Goal: Transaction & Acquisition: Book appointment/travel/reservation

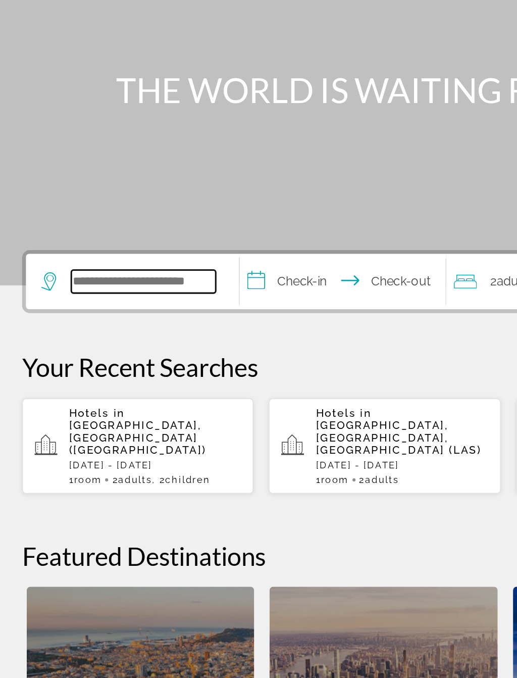
click at [112, 293] on input "Search widget" at bounding box center [100, 300] width 95 height 15
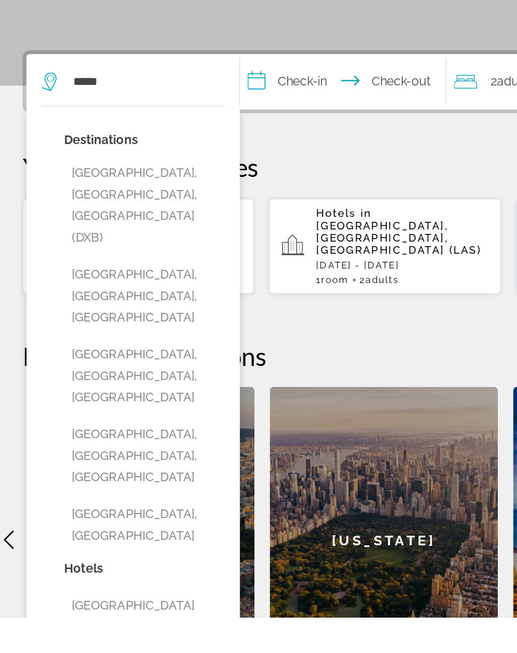
click at [114, 351] on button "[GEOGRAPHIC_DATA], [GEOGRAPHIC_DATA], [GEOGRAPHIC_DATA] (DXB)" at bounding box center [101, 382] width 106 height 62
type input "**********"
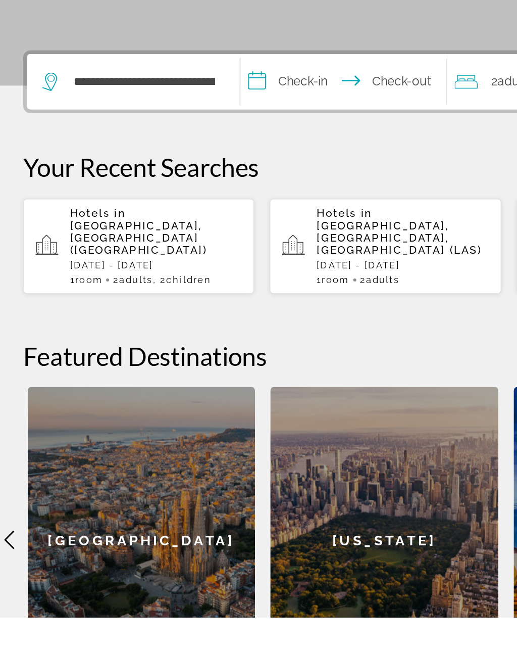
click at [207, 283] on input "**********" at bounding box center [232, 302] width 139 height 39
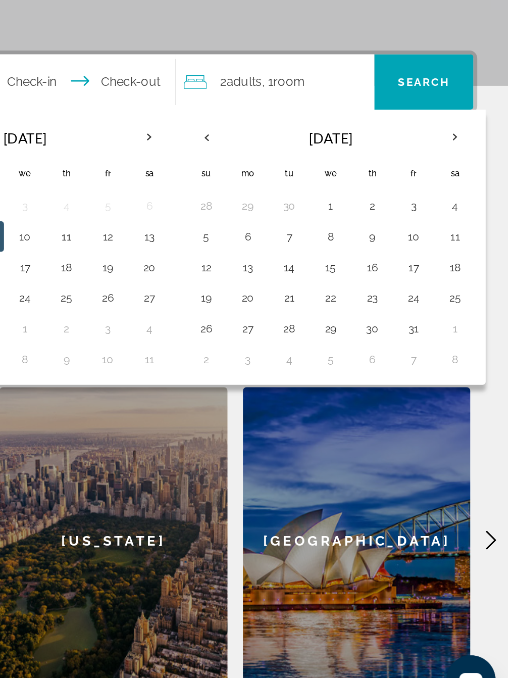
scroll to position [105, 0]
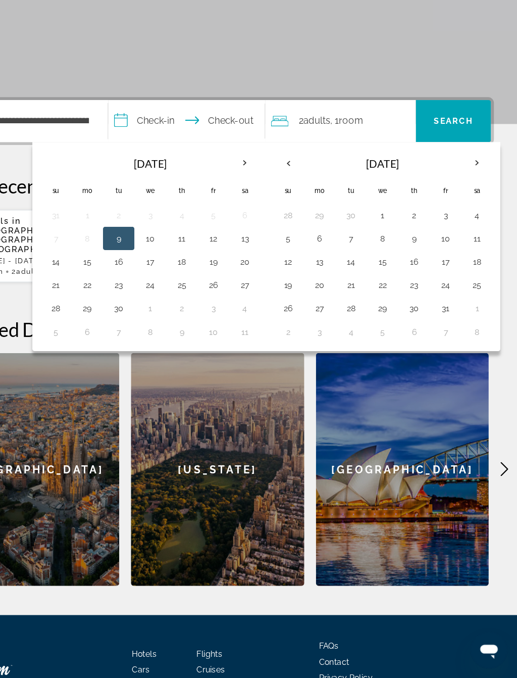
click at [338, 291] on button "6" at bounding box center [346, 298] width 16 height 14
click at [338, 311] on button "13" at bounding box center [346, 318] width 16 height 14
type input "**********"
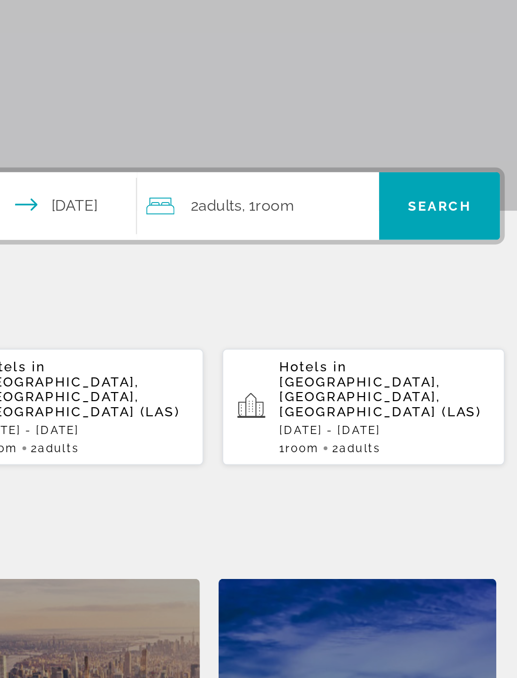
click at [430, 184] on span "Search widget" at bounding box center [462, 196] width 65 height 24
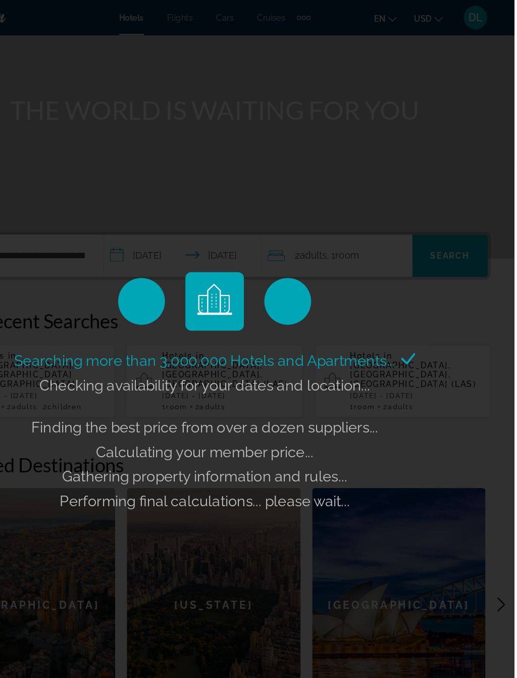
scroll to position [71, 0]
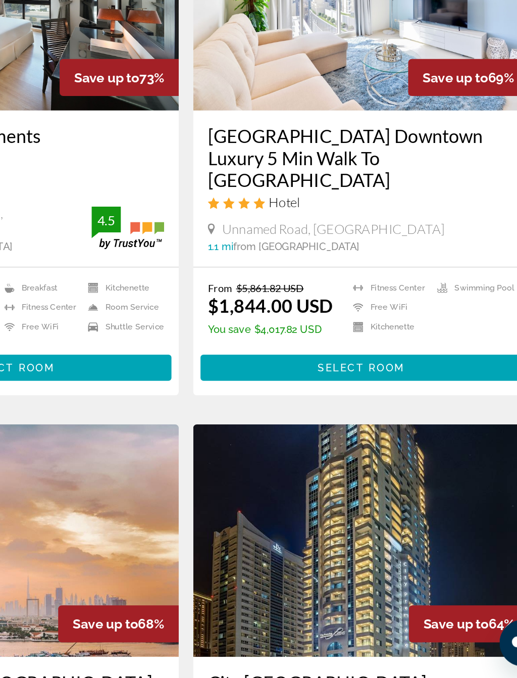
scroll to position [5, 0]
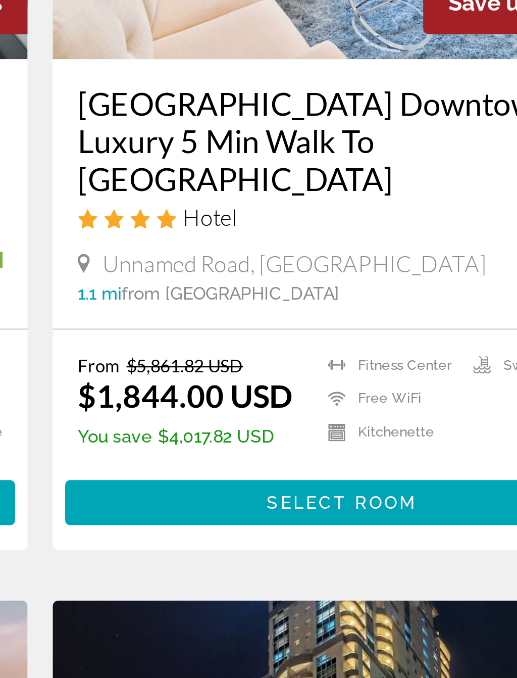
click at [350, 458] on span "Select Room" at bounding box center [380, 462] width 61 height 8
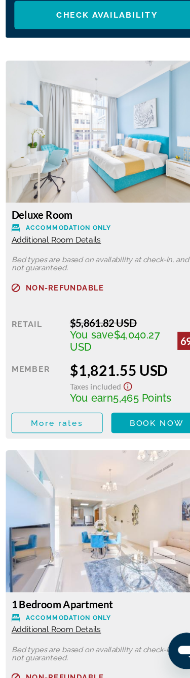
scroll to position [1255, 0]
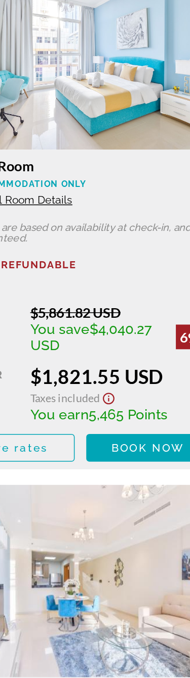
click at [115, 448] on span "Book now" at bounding box center [139, 452] width 48 height 8
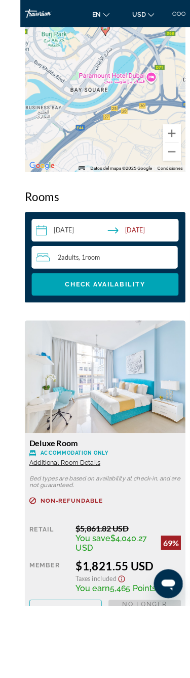
scroll to position [1212, 0]
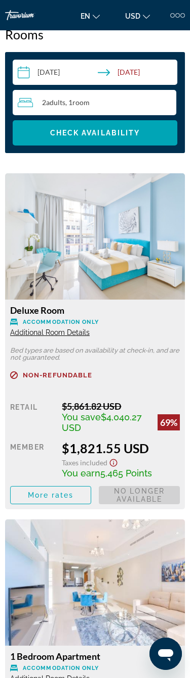
click at [138, 487] on span "Book now No longer available" at bounding box center [139, 495] width 81 height 18
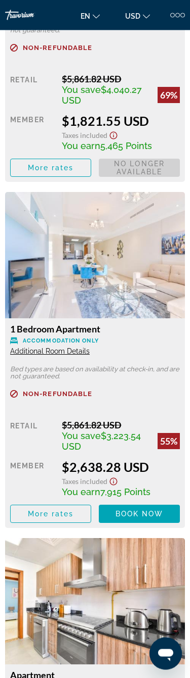
scroll to position [1552, 0]
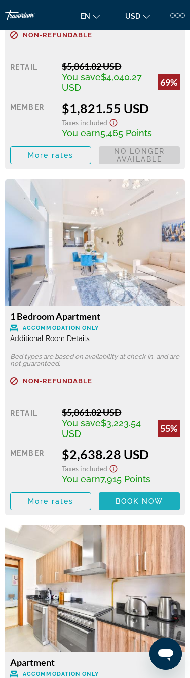
click at [148, 504] on span "Book now" at bounding box center [139, 501] width 48 height 8
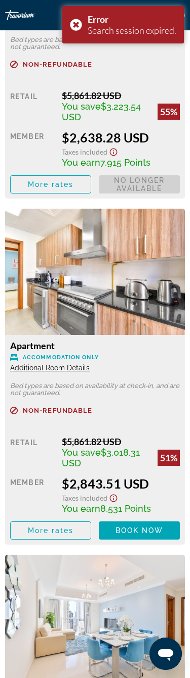
scroll to position [1872, 0]
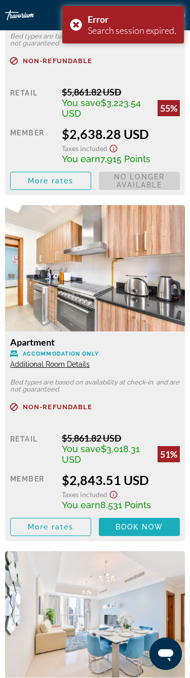
click at [148, 523] on span "Book now" at bounding box center [139, 527] width 48 height 8
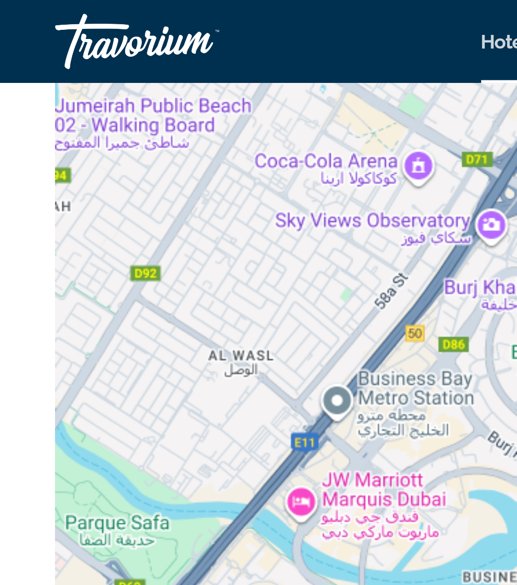
scroll to position [1327, 0]
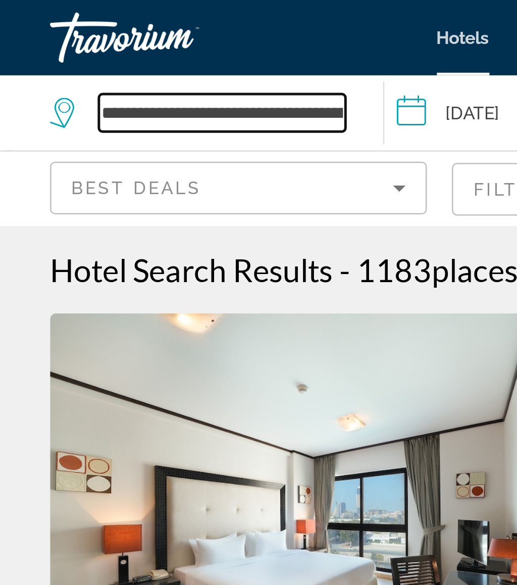
click at [134, 43] on input "**********" at bounding box center [90, 45] width 100 height 15
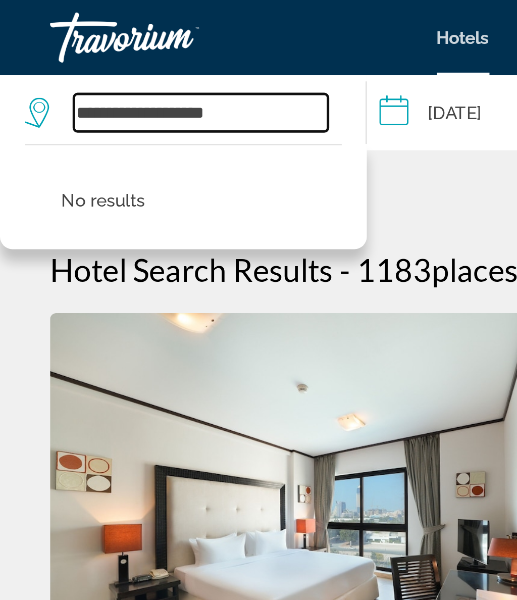
click at [107, 44] on input "**********" at bounding box center [81, 45] width 103 height 15
type input "*"
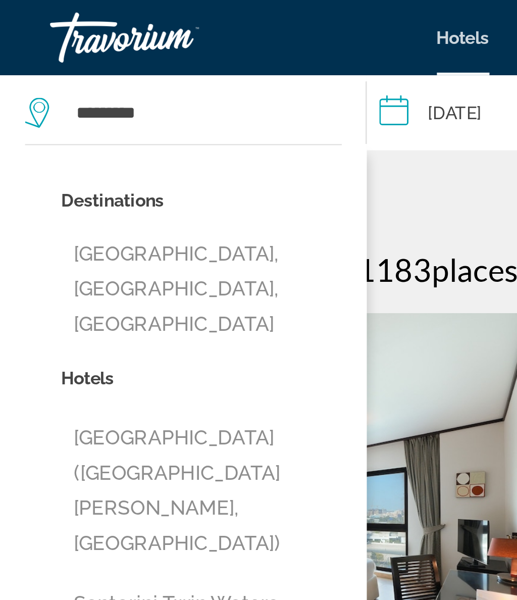
click at [114, 101] on button "[GEOGRAPHIC_DATA], [GEOGRAPHIC_DATA], [GEOGRAPHIC_DATA]" at bounding box center [81, 117] width 113 height 48
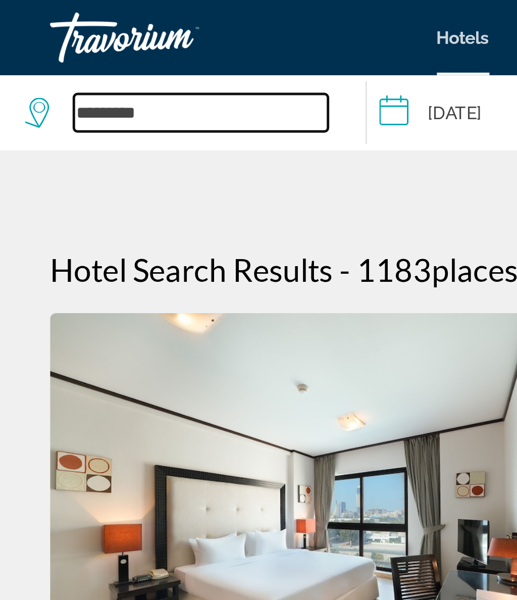
type input "**********"
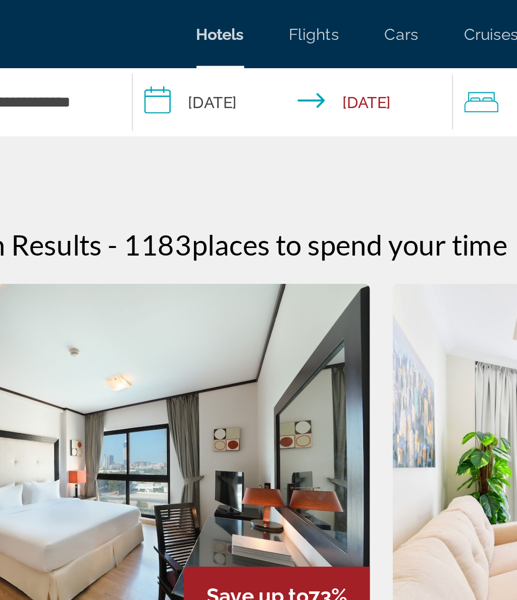
click at [148, 46] on input "**********" at bounding box center [221, 46] width 147 height 33
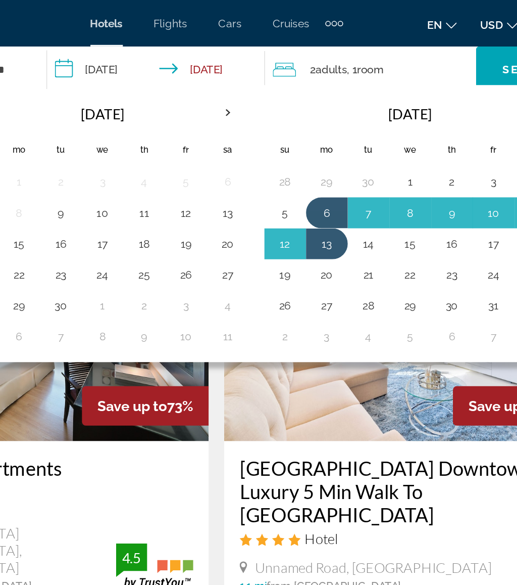
click at [405, 121] on button "2" at bounding box center [413, 119] width 16 height 14
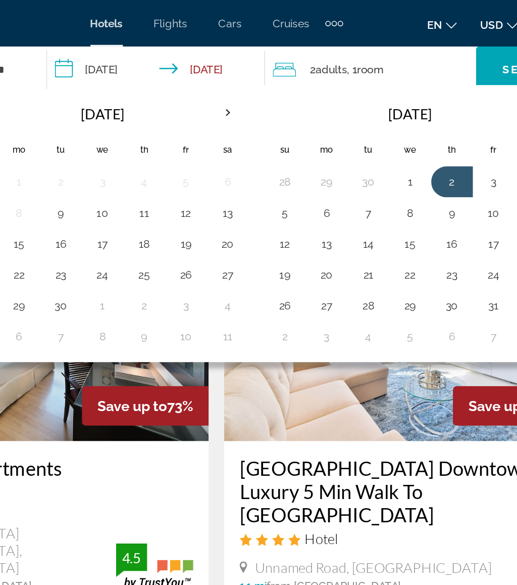
click at [405, 138] on button "9" at bounding box center [413, 139] width 16 height 14
type input "**********"
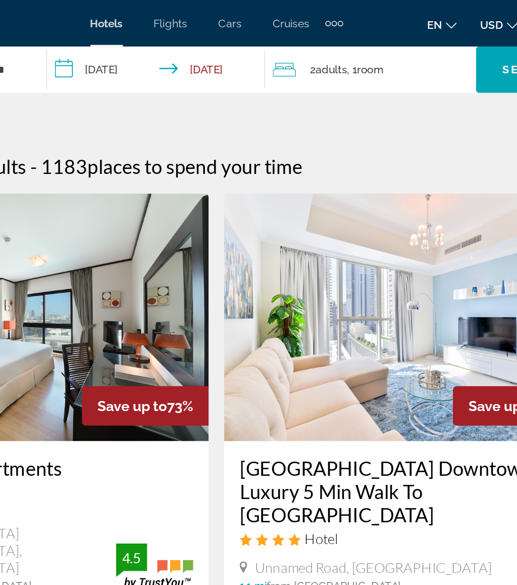
click at [429, 49] on span "Search widget" at bounding box center [463, 45] width 69 height 24
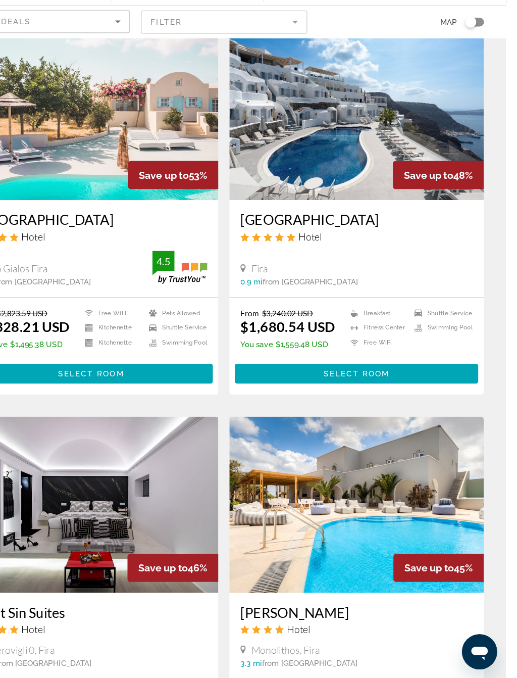
scroll to position [484, 0]
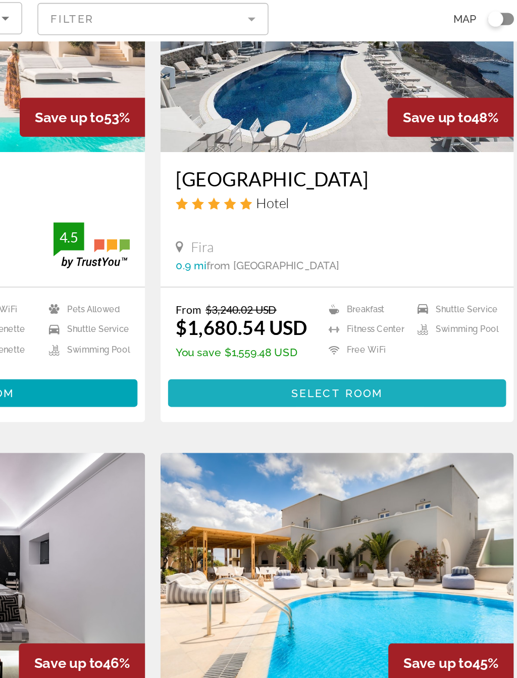
click at [290, 311] on span "Main content" at bounding box center [380, 323] width 223 height 24
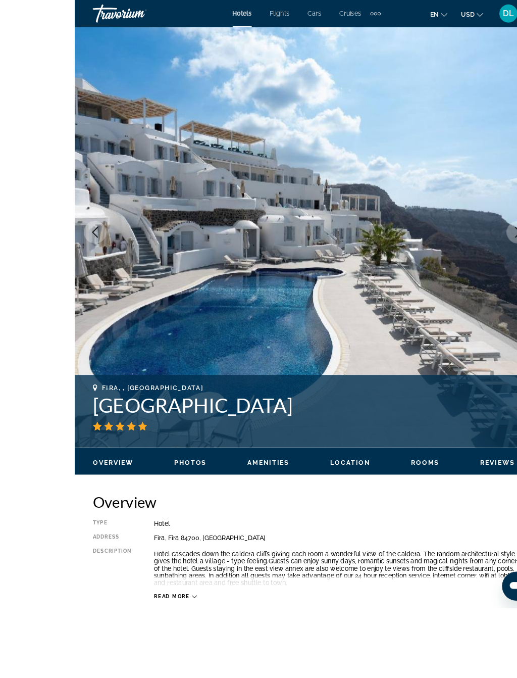
scroll to position [53, 0]
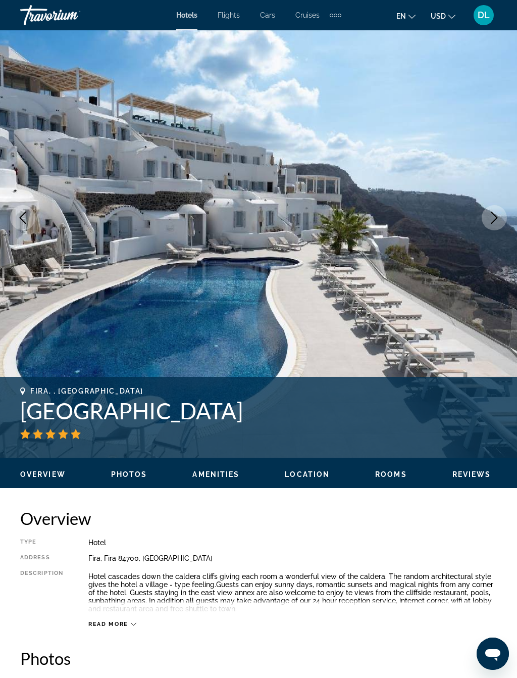
click at [495, 212] on icon "Next image" at bounding box center [495, 218] width 12 height 12
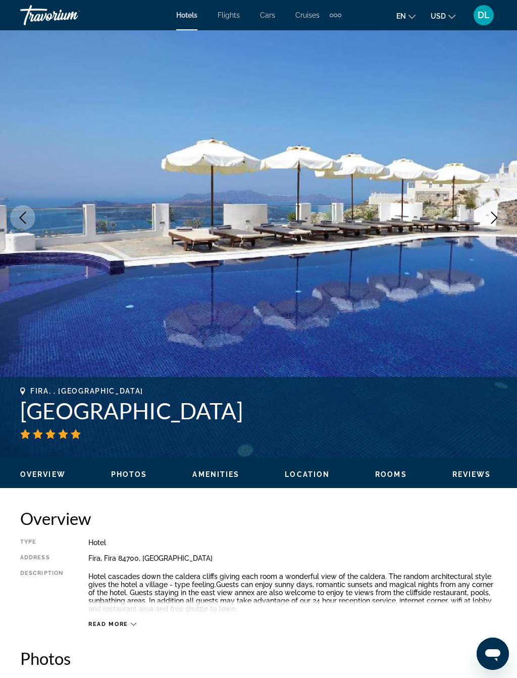
click at [492, 220] on icon "Next image" at bounding box center [495, 218] width 12 height 12
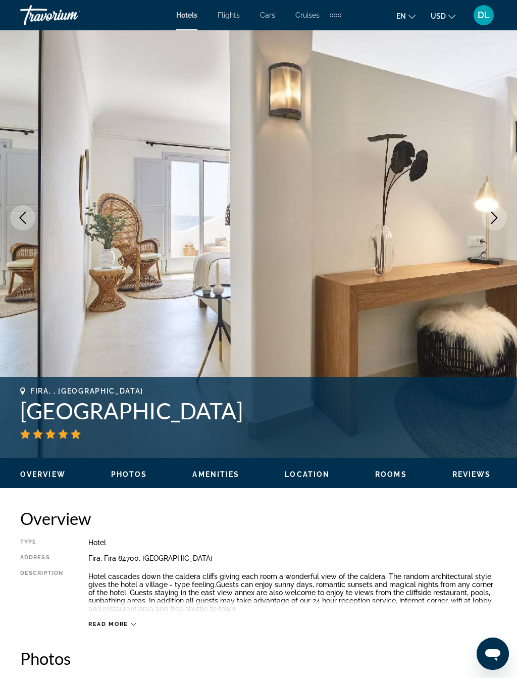
click at [490, 212] on icon "Next image" at bounding box center [495, 218] width 12 height 12
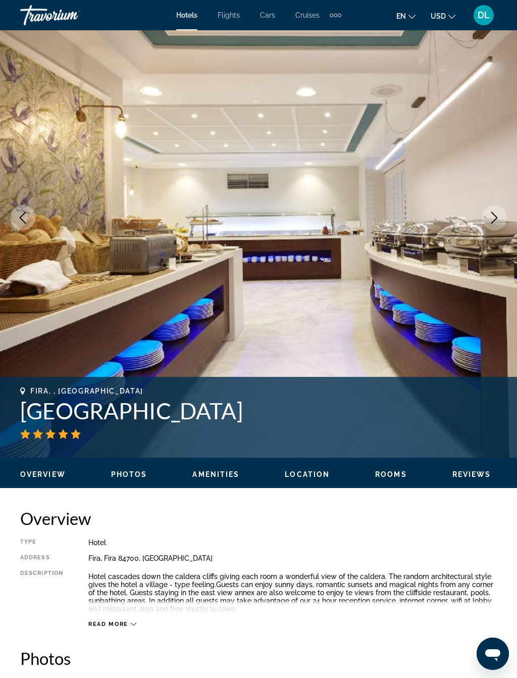
click at [501, 217] on button "Next image" at bounding box center [494, 217] width 25 height 25
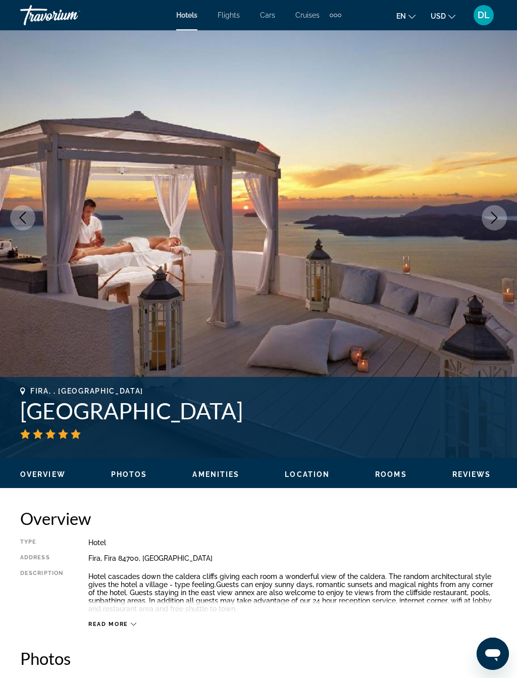
click at [498, 217] on icon "Next image" at bounding box center [495, 218] width 12 height 12
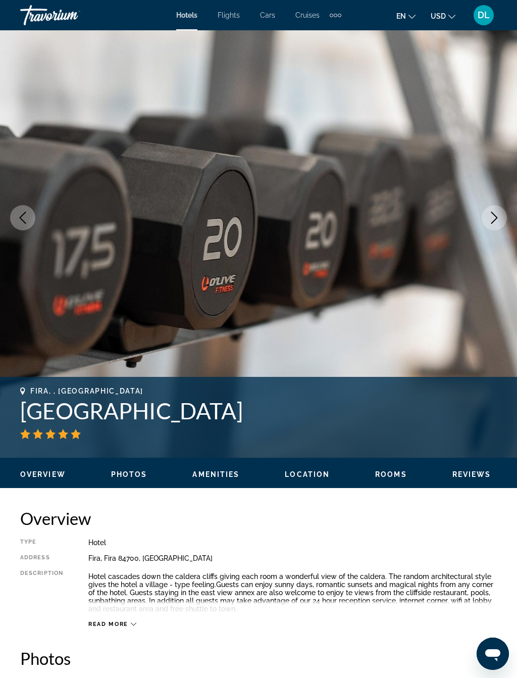
click at [503, 221] on button "Next image" at bounding box center [494, 217] width 25 height 25
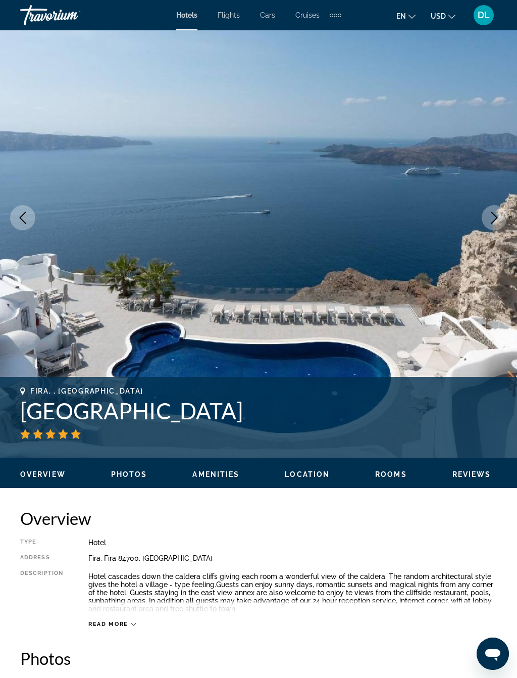
click at [498, 218] on icon "Next image" at bounding box center [495, 218] width 12 height 12
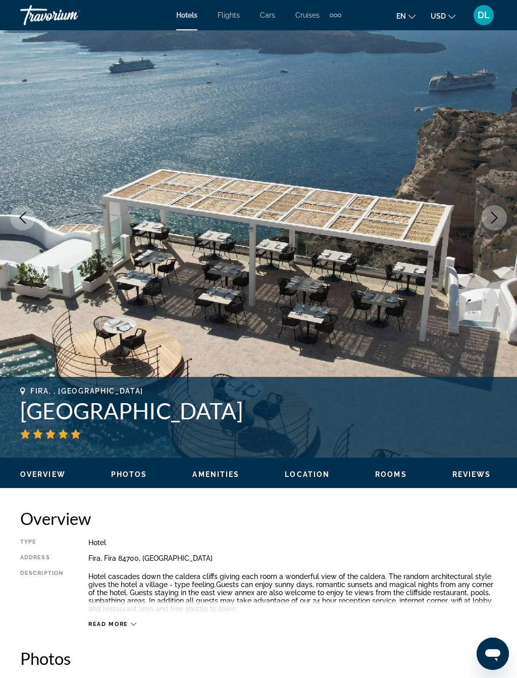
click at [507, 221] on button "Next image" at bounding box center [494, 217] width 25 height 25
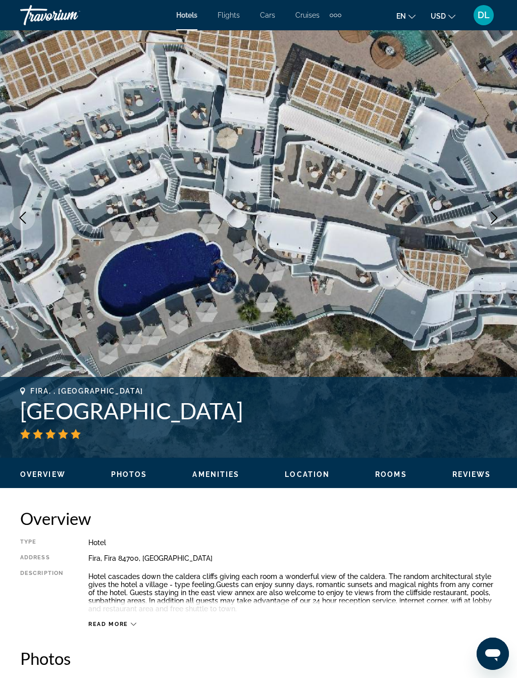
click at [505, 223] on button "Next image" at bounding box center [494, 217] width 25 height 25
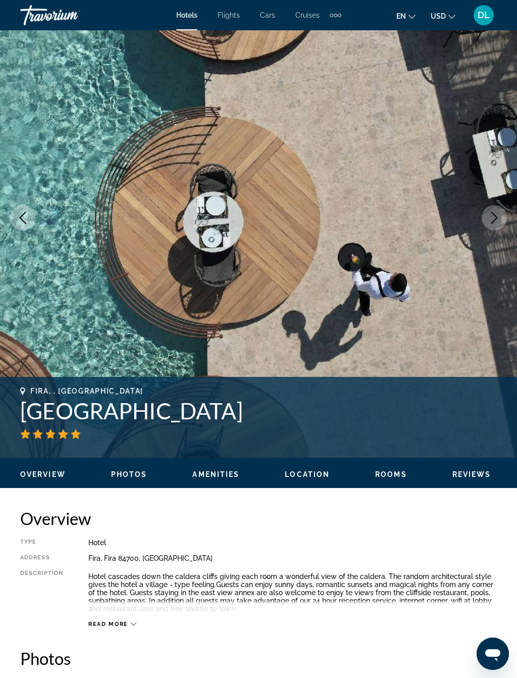
click at [500, 220] on icon "Next image" at bounding box center [495, 218] width 12 height 12
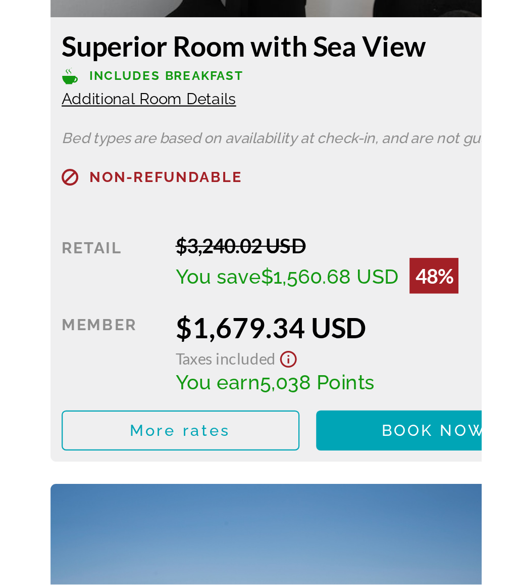
scroll to position [1420, 0]
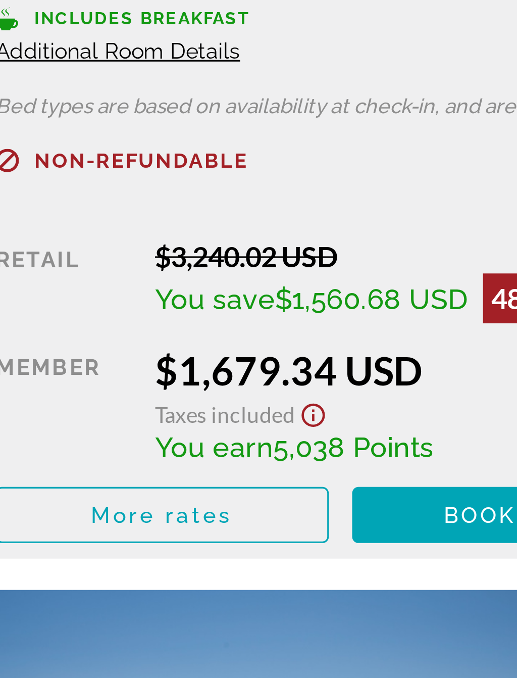
click at [129, 526] on span "$1,560.68 USD" at bounding box center [147, 531] width 63 height 11
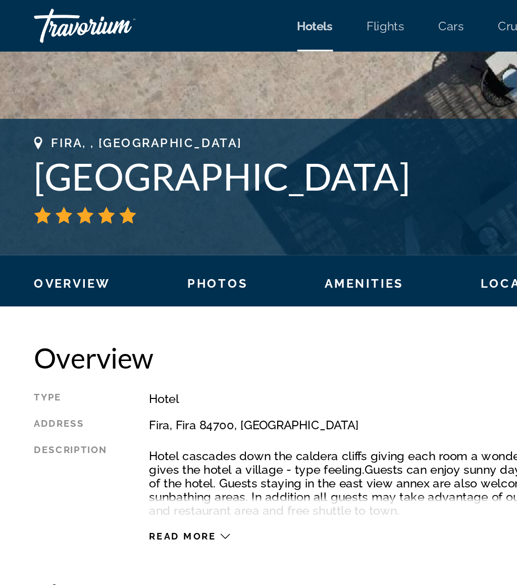
scroll to position [313, 0]
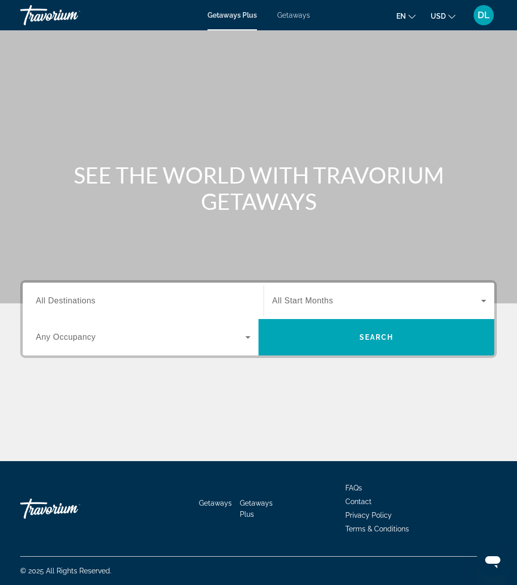
click at [306, 8] on div "Getaways Plus Getaways en English Español Français Italiano Português русский U…" at bounding box center [258, 15] width 517 height 26
click at [294, 19] on span "Getaways" at bounding box center [293, 15] width 33 height 8
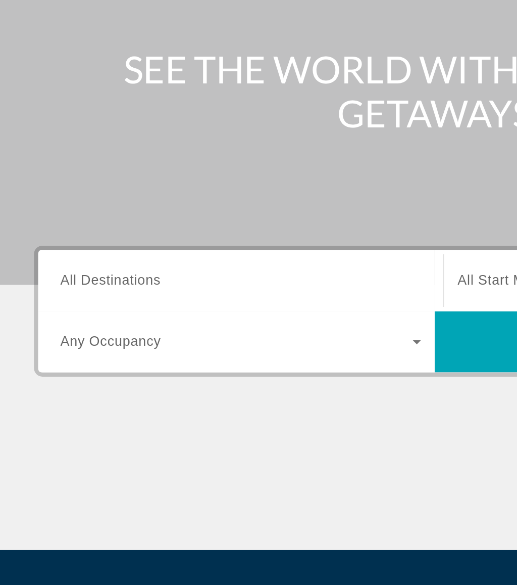
click at [112, 295] on input "Destination All Destinations" at bounding box center [143, 301] width 215 height 12
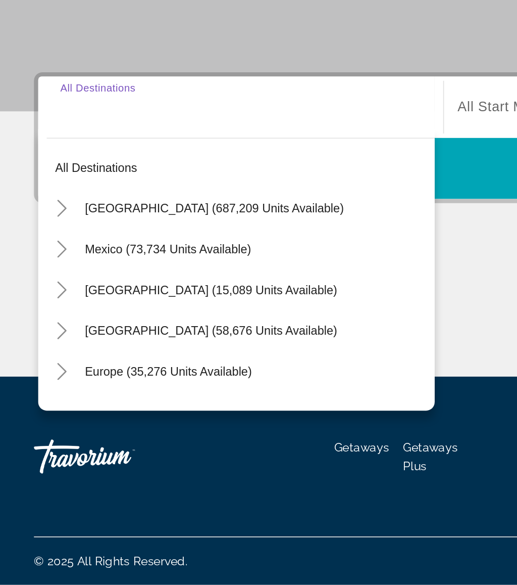
click at [154, 349] on span "Search widget" at bounding box center [151, 361] width 213 height 24
type input "**********"
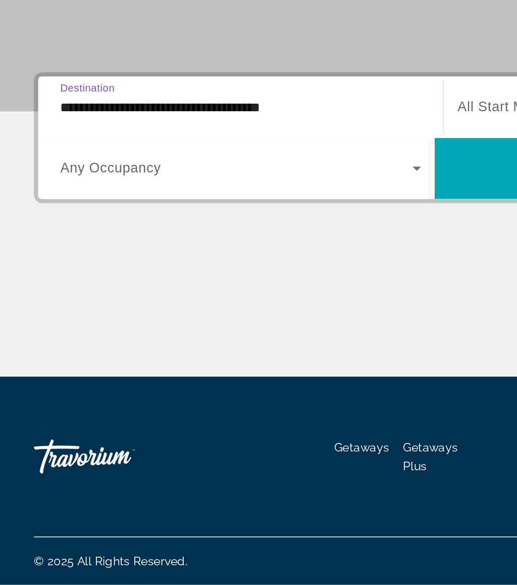
click at [204, 331] on span "Search widget" at bounding box center [141, 337] width 210 height 12
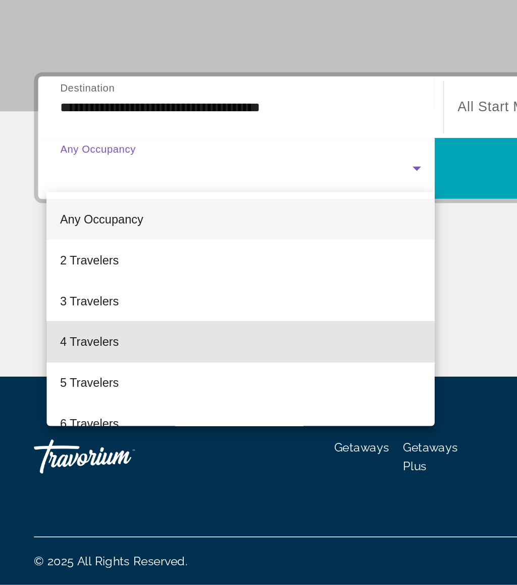
click at [79, 428] on mat-option "4 Travelers" at bounding box center [143, 440] width 231 height 24
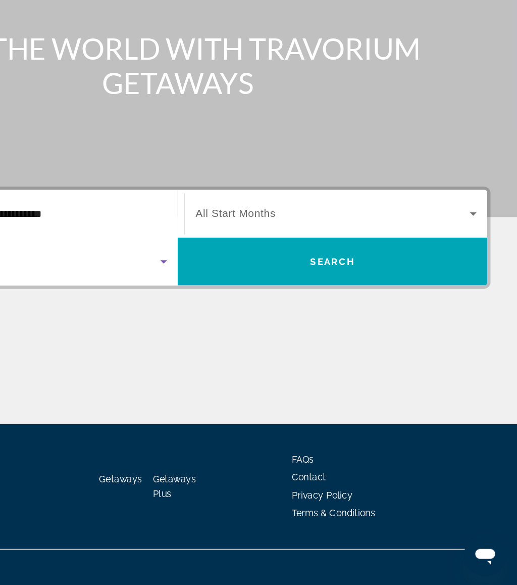
click at [272, 295] on span "Search widget" at bounding box center [376, 301] width 209 height 12
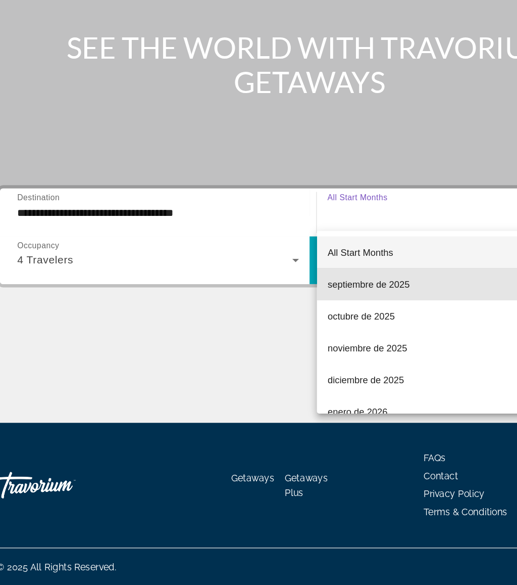
click at [304, 349] on span "septiembre de 2025" at bounding box center [303, 355] width 63 height 12
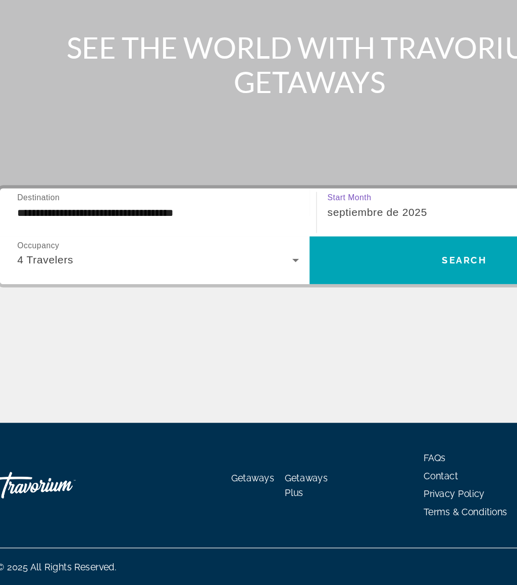
click at [300, 325] on span "Search widget" at bounding box center [377, 337] width 236 height 24
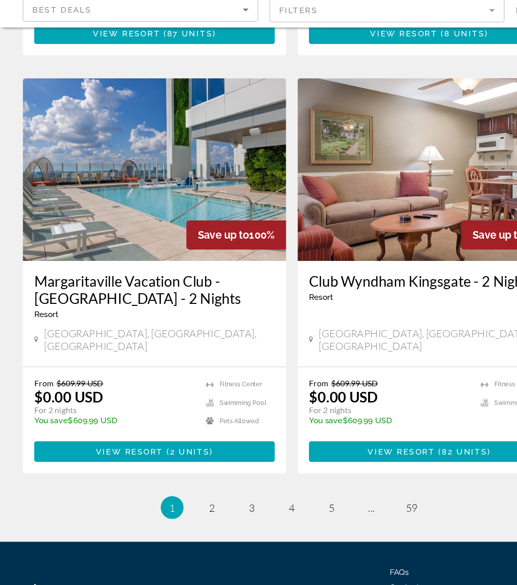
scroll to position [1814, 0]
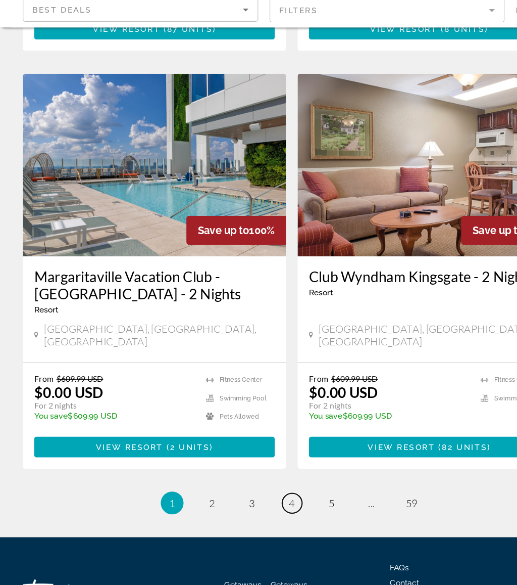
click at [257, 506] on span "4" at bounding box center [258, 511] width 5 height 11
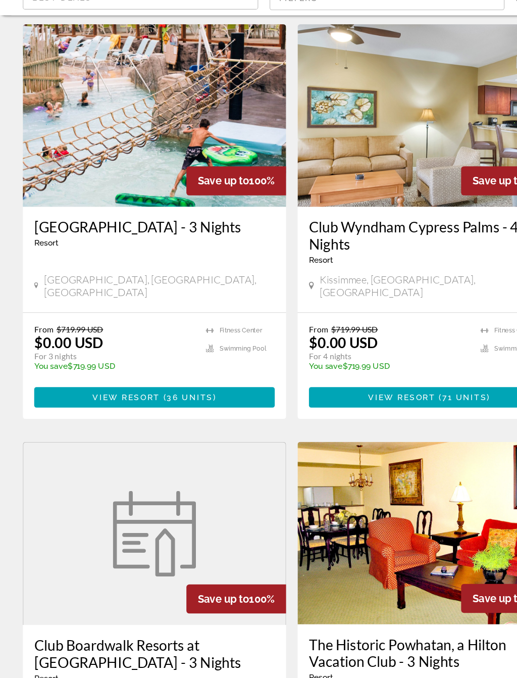
scroll to position [768, 0]
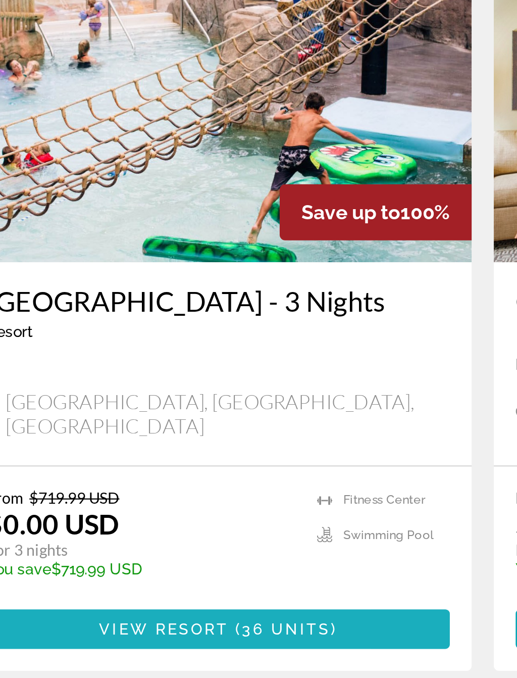
click at [155, 416] on span "Main content" at bounding box center [136, 428] width 213 height 24
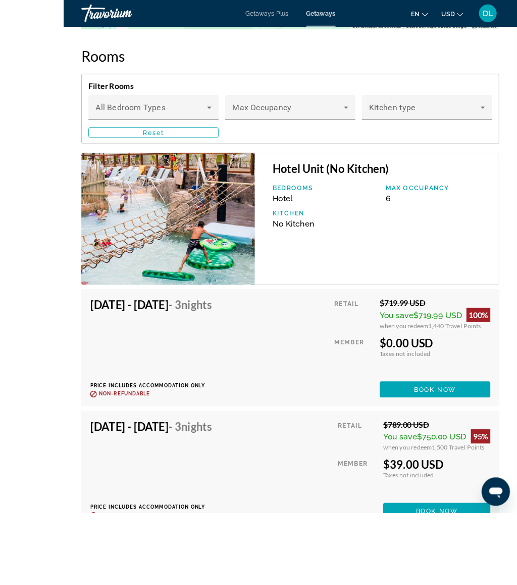
scroll to position [2001, 0]
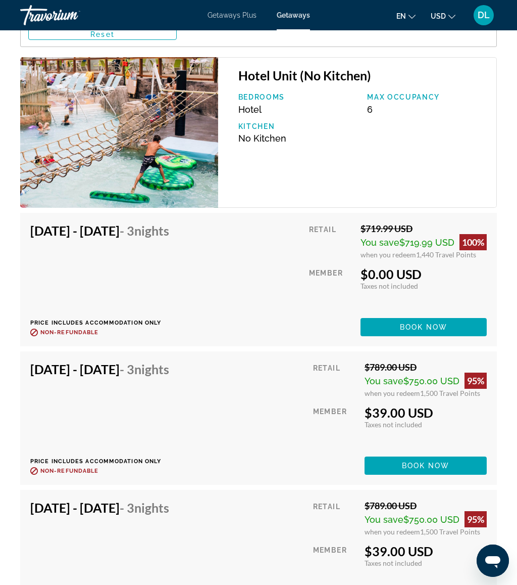
click at [452, 326] on span "Main content" at bounding box center [424, 327] width 126 height 24
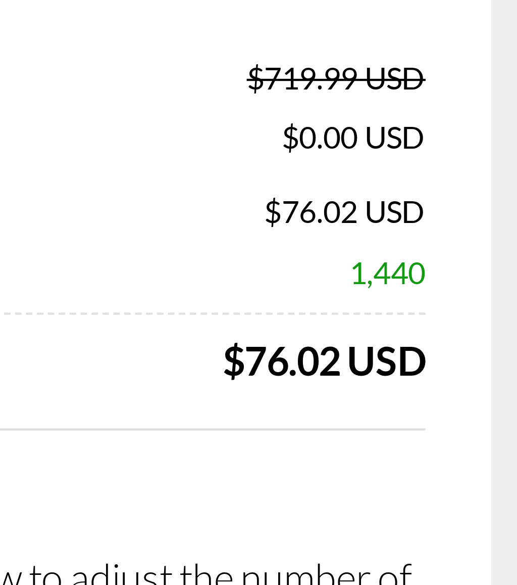
click at [106, 98] on div "Price Summary Retail Price $719.99 USD Your Price $0.00 USD Taxes and Fees $76.…" at bounding box center [258, 194] width 477 height 237
